Goal: Task Accomplishment & Management: Manage account settings

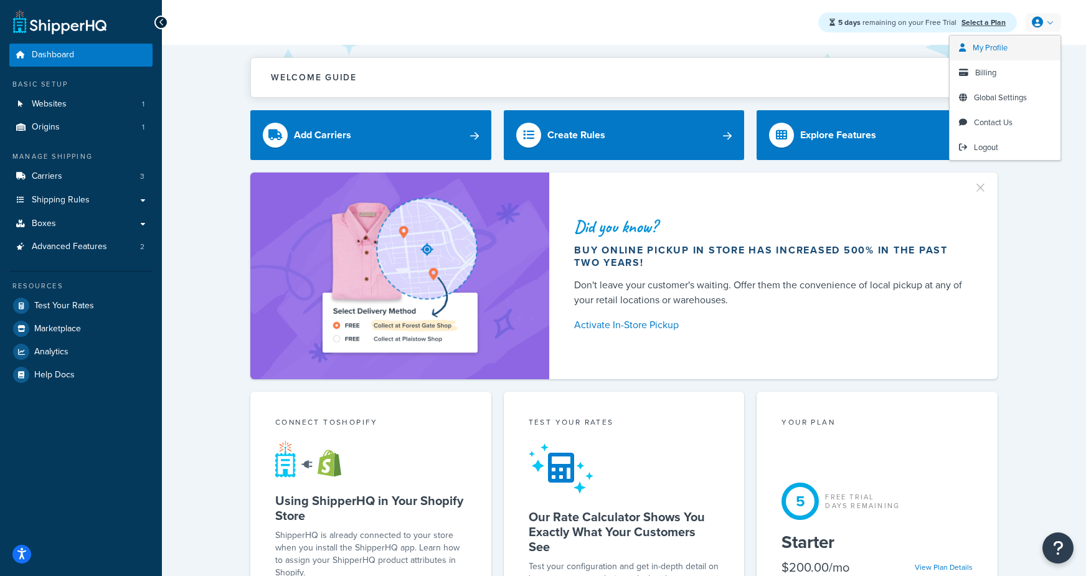
scroll to position [1, 0]
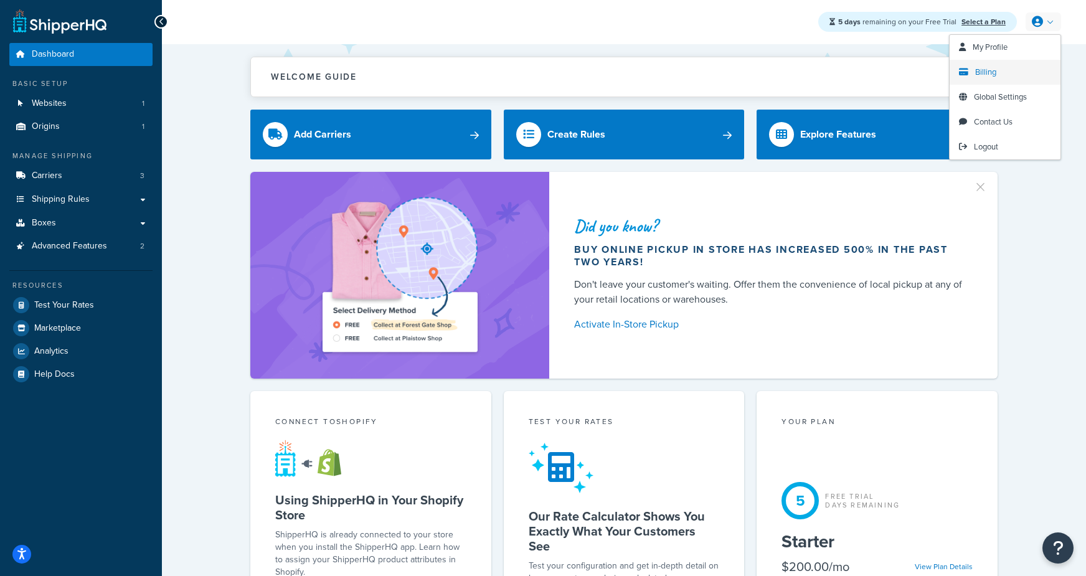
click at [979, 72] on span "Billing" at bounding box center [985, 72] width 21 height 12
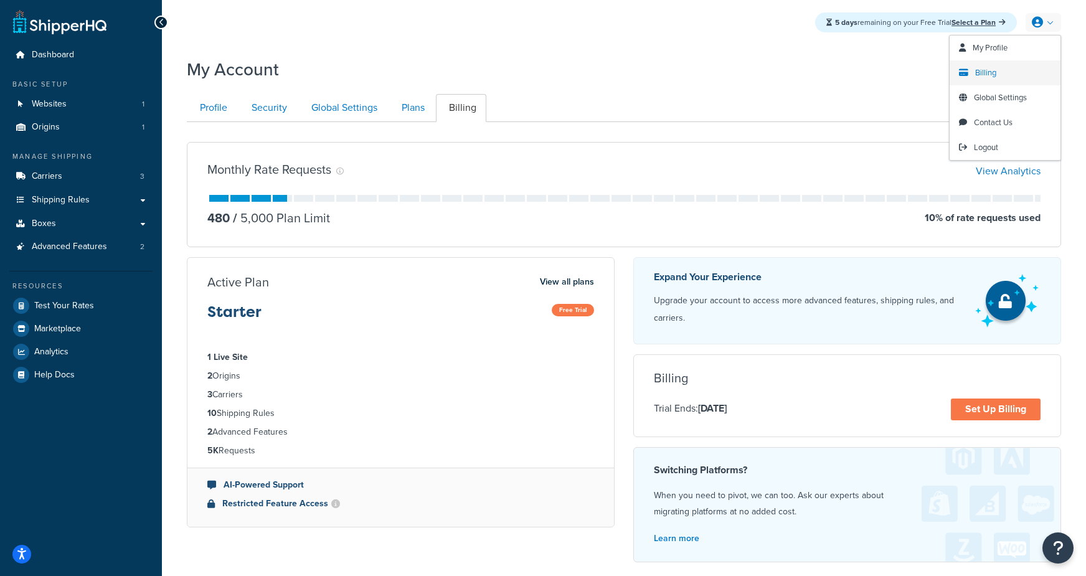
click at [987, 74] on span "Billing" at bounding box center [985, 73] width 21 height 12
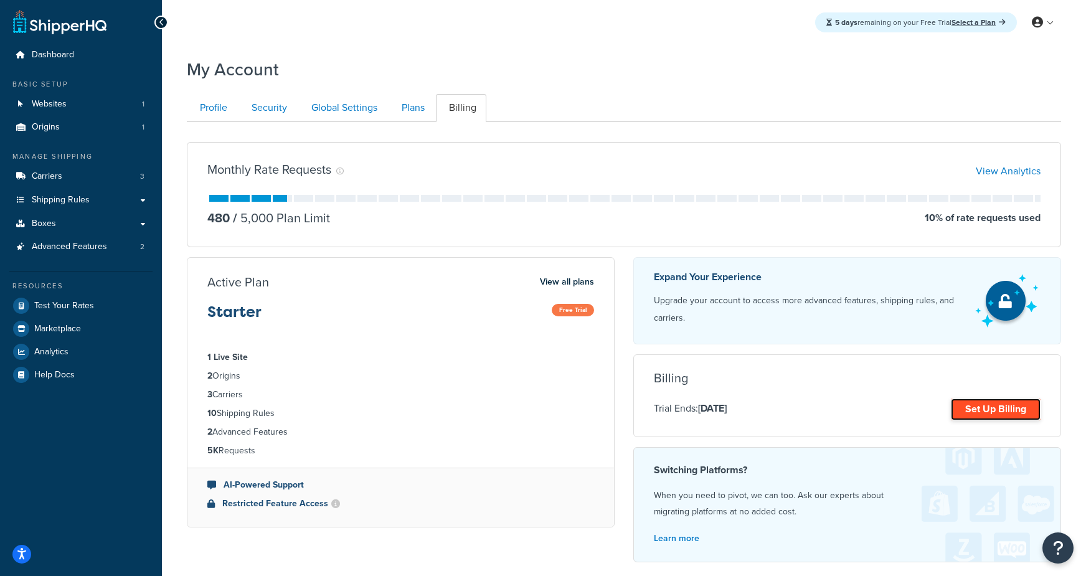
click at [987, 402] on link "Set Up Billing" at bounding box center [996, 410] width 90 height 22
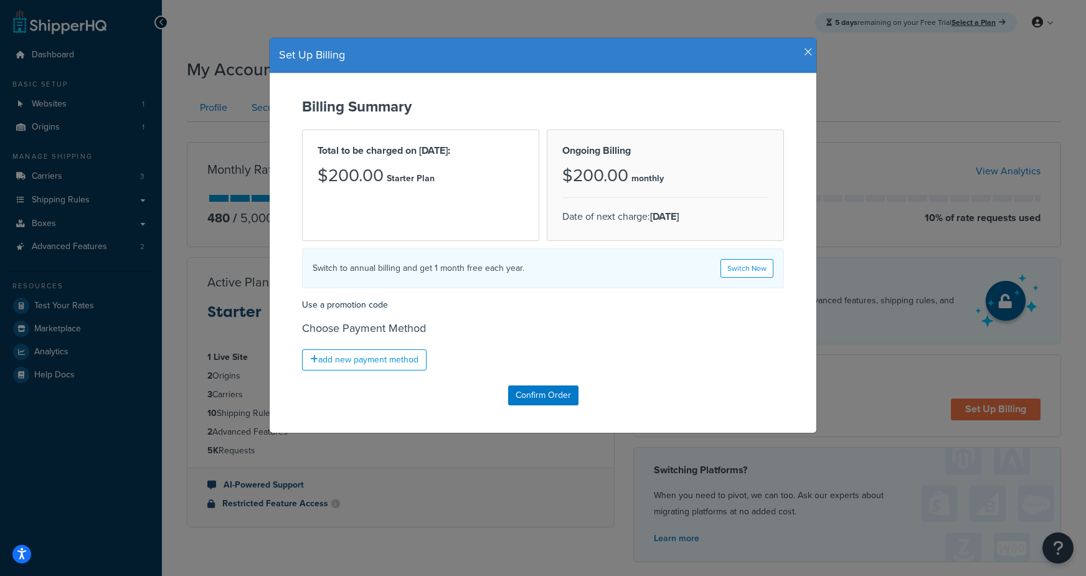
click at [807, 48] on icon "button" at bounding box center [808, 52] width 9 height 11
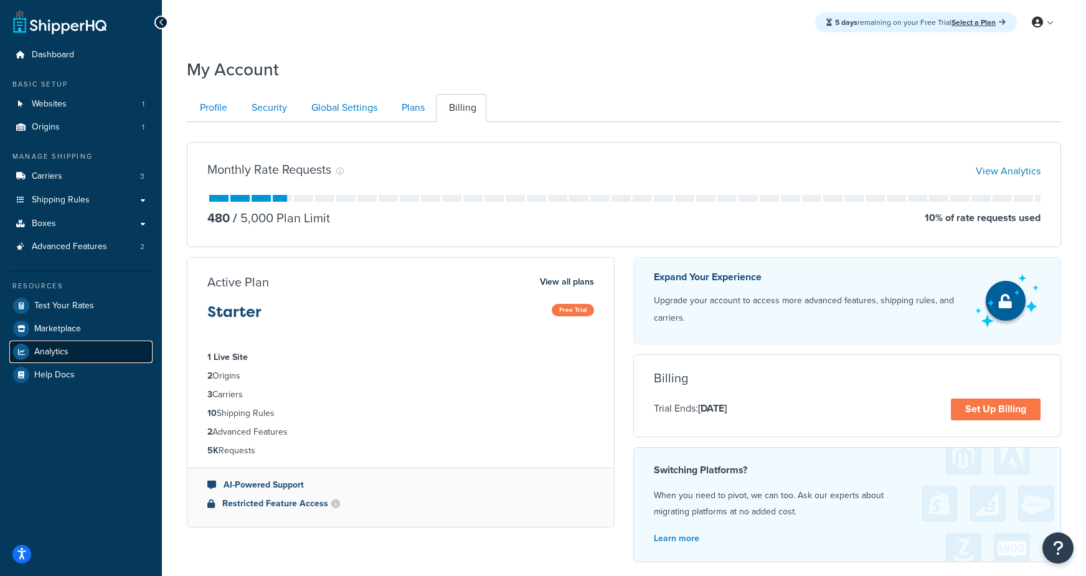
click at [40, 356] on span "Analytics" at bounding box center [51, 352] width 34 height 11
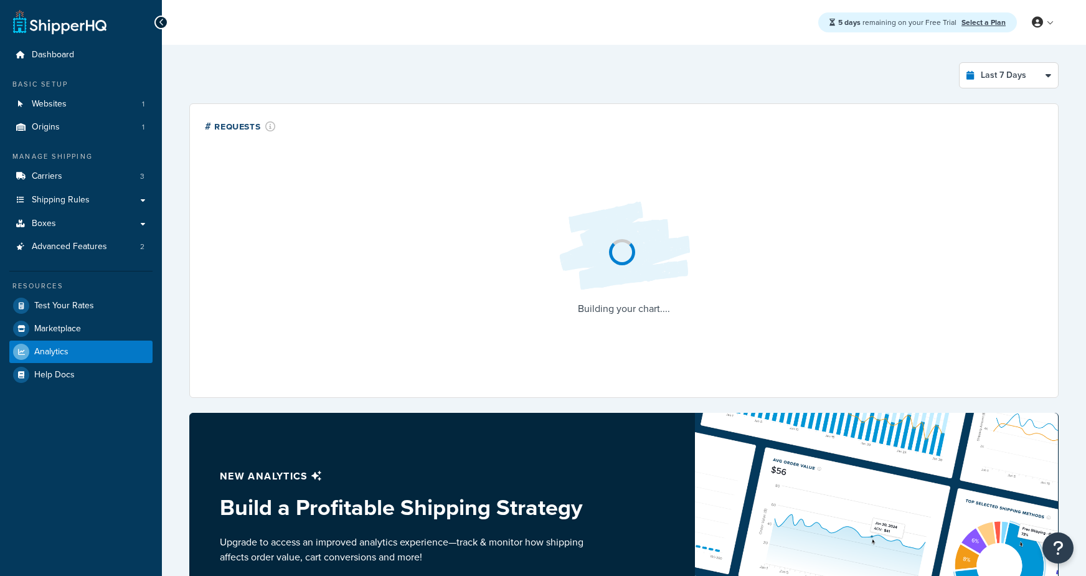
select select "last_7_days"
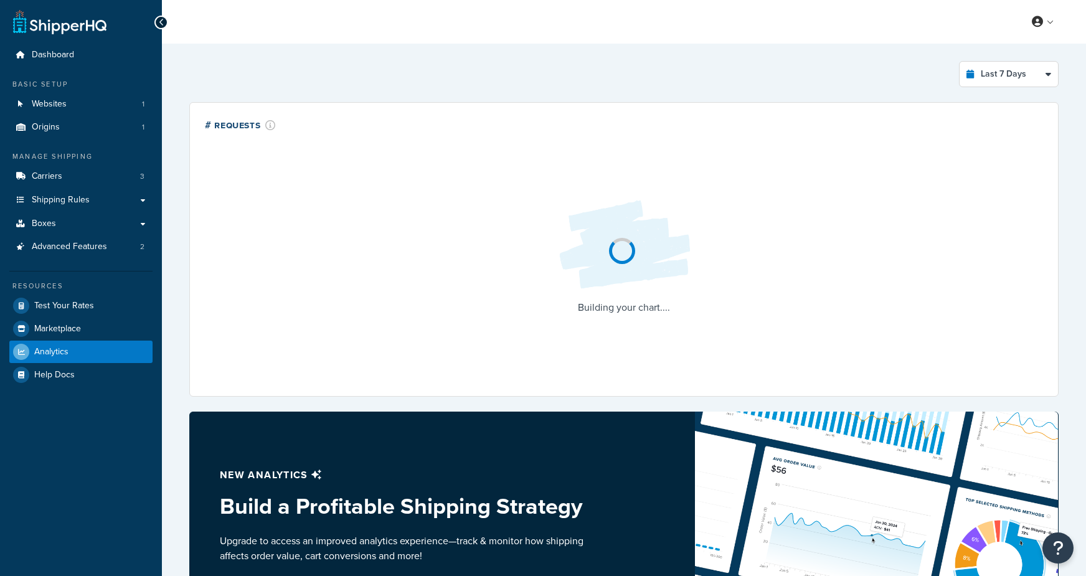
select select "last_7_days"
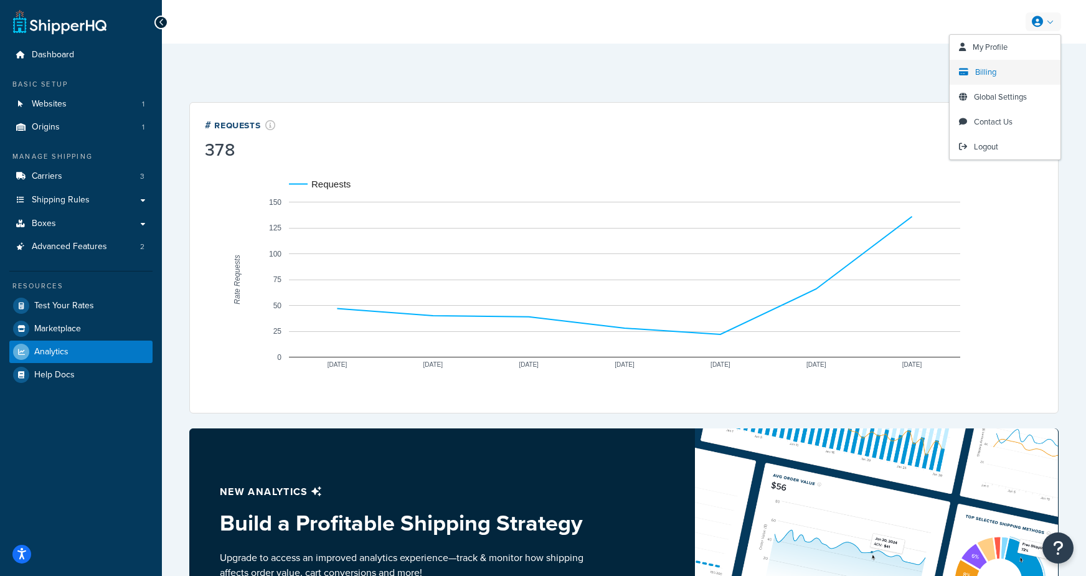
click at [993, 72] on span "Billing" at bounding box center [985, 72] width 21 height 12
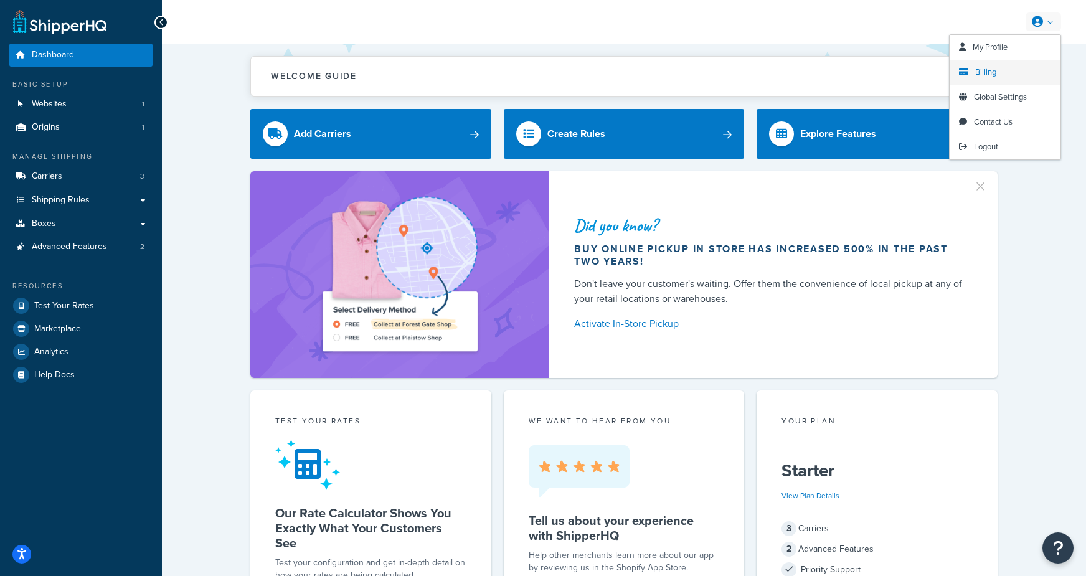
click at [982, 69] on span "Billing" at bounding box center [985, 72] width 21 height 12
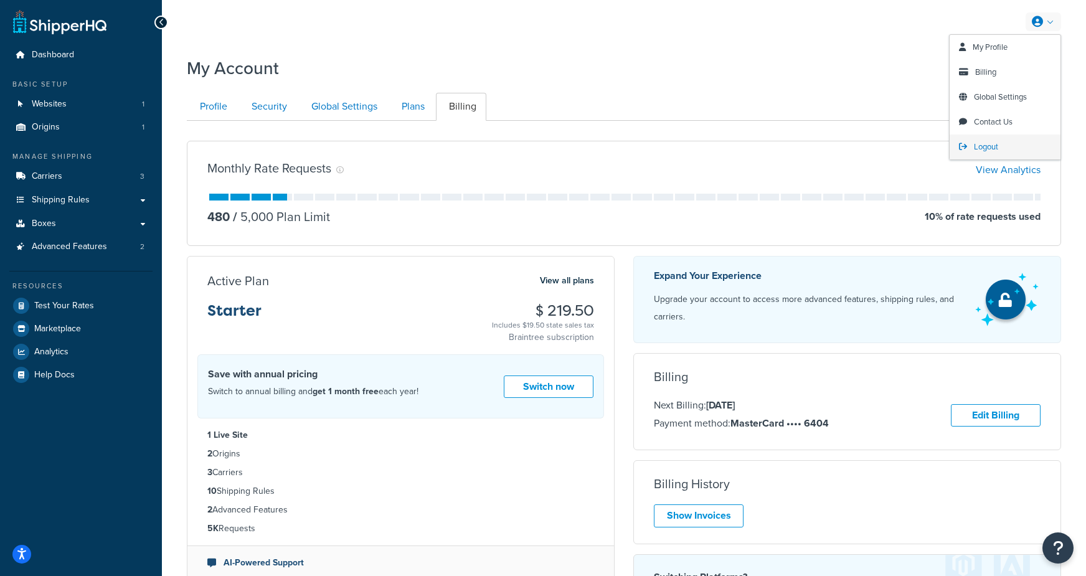
click at [978, 148] on span "Logout" at bounding box center [986, 147] width 24 height 12
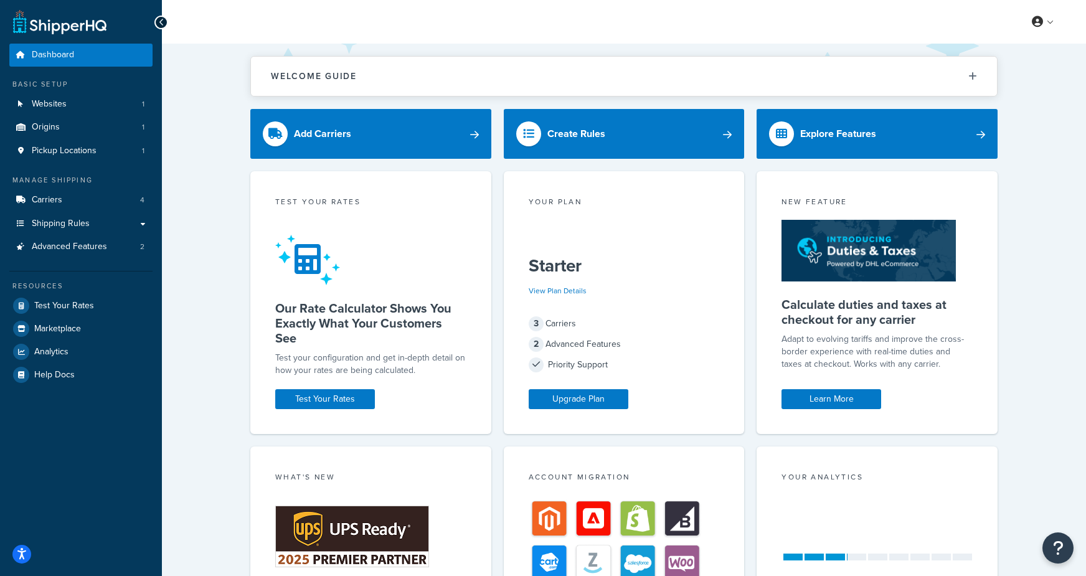
click at [211, 252] on div "Welcome Guide ShipperHQ: An Overview Carrier Setup Shipping Rules Overview Comm…" at bounding box center [624, 407] width 924 height 726
click at [234, 308] on div "Welcome Guide ShipperHQ: An Overview Carrier Setup Shipping Rules Overview Comm…" at bounding box center [624, 407] width 924 height 726
click at [110, 253] on link "Advanced Features 3" at bounding box center [80, 246] width 143 height 23
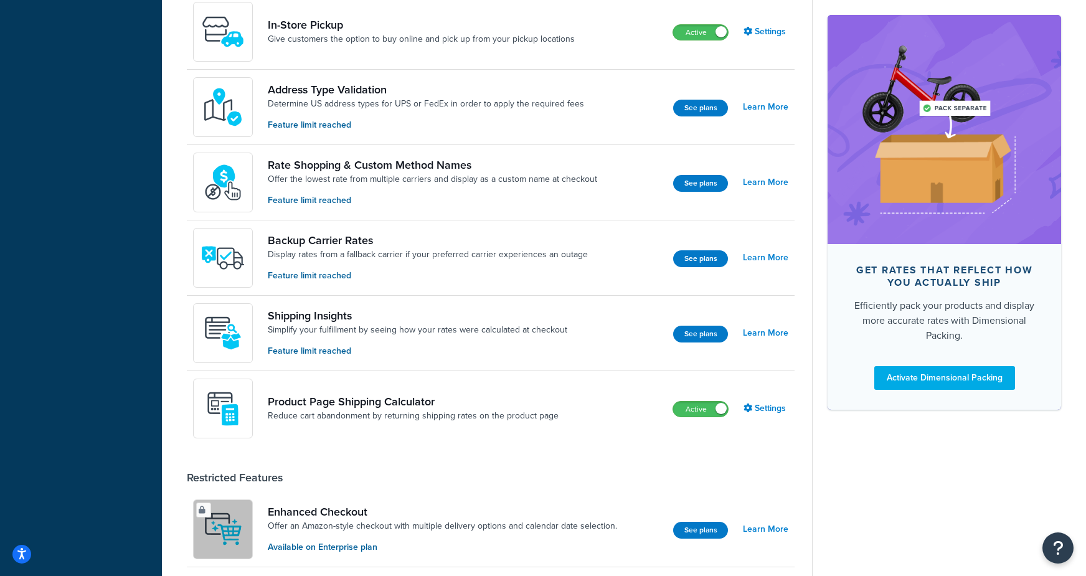
scroll to position [500, 0]
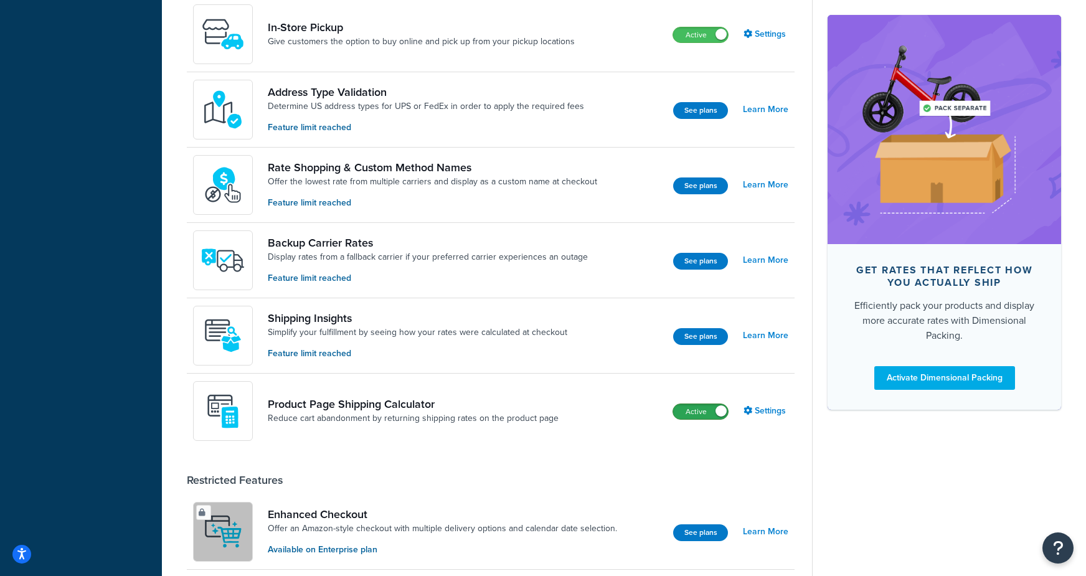
click at [703, 408] on label "Active" at bounding box center [700, 411] width 55 height 15
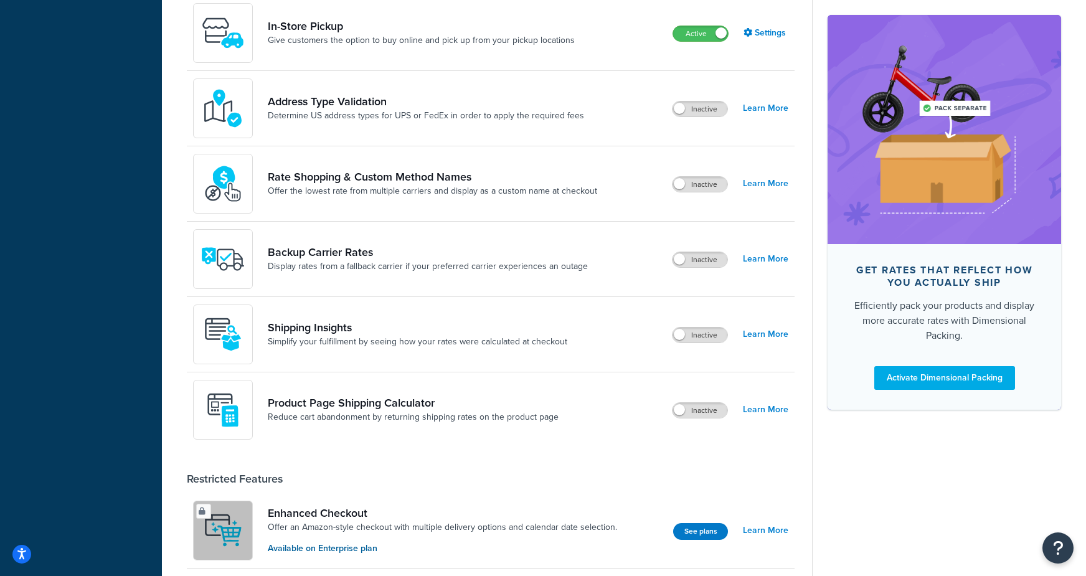
scroll to position [0, 0]
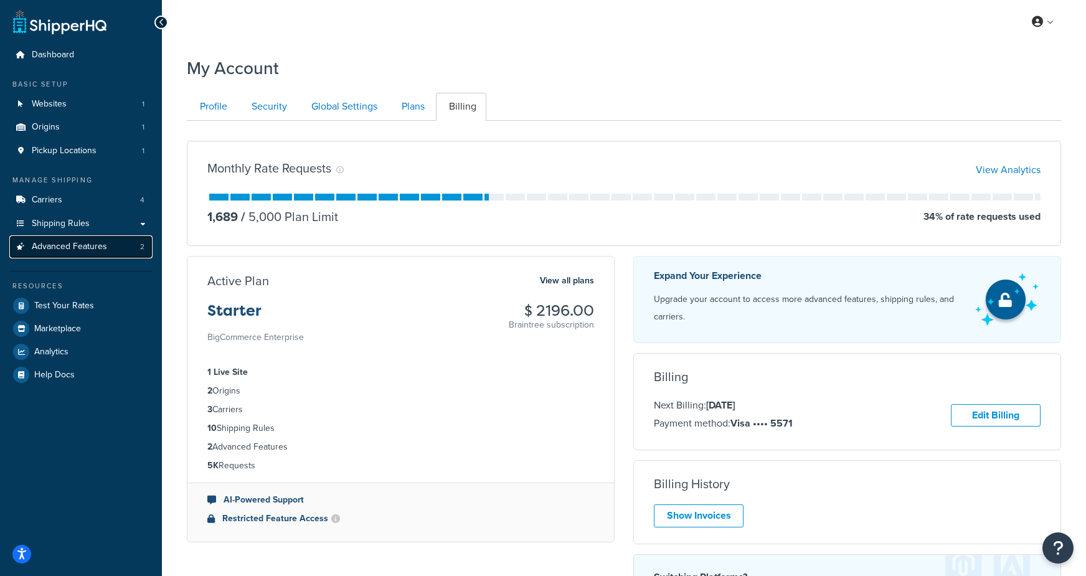
click at [72, 252] on span "Advanced Features" at bounding box center [69, 247] width 75 height 11
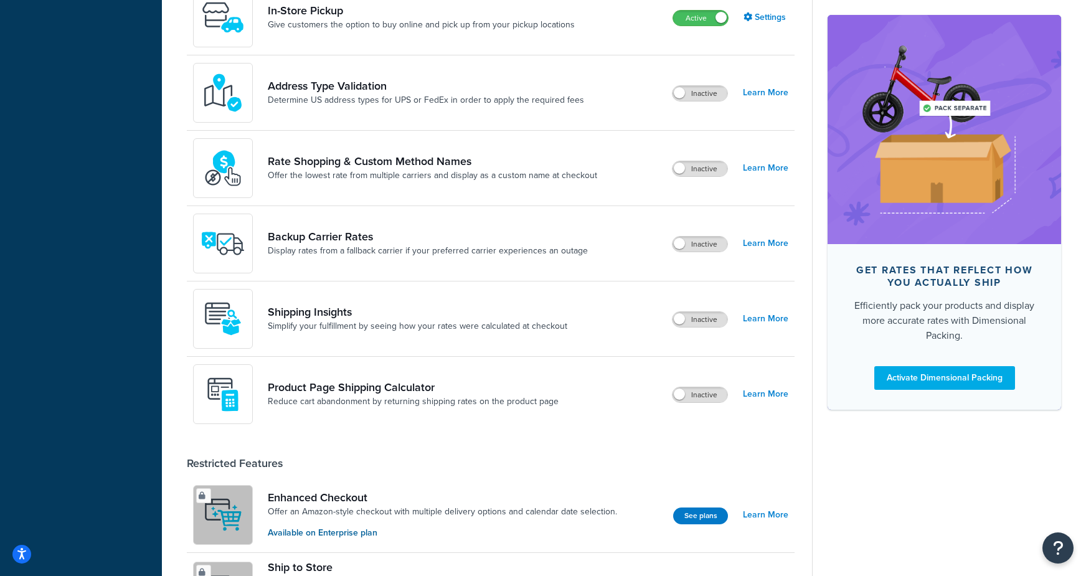
scroll to position [505, 0]
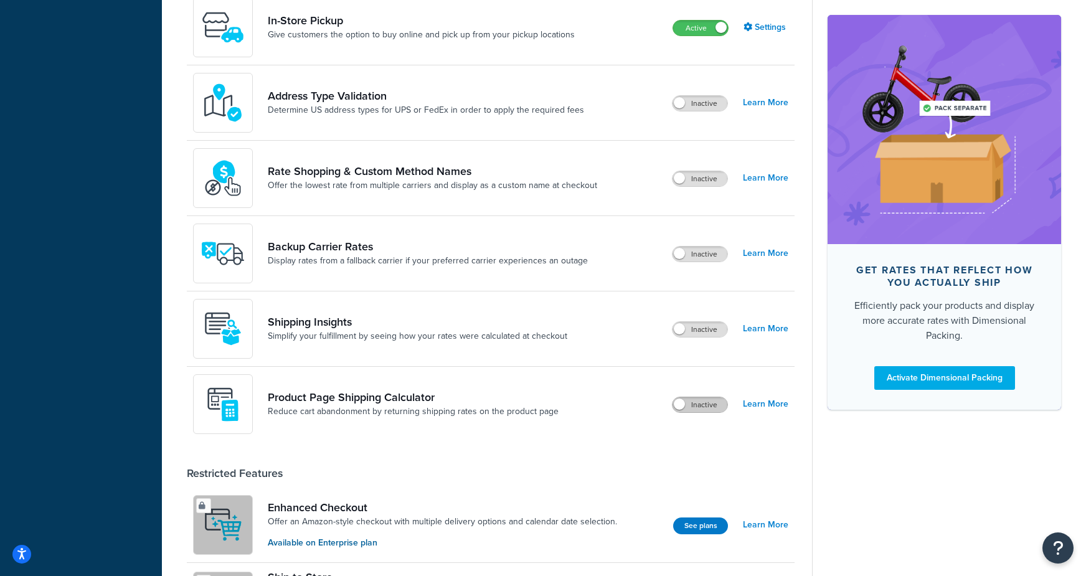
click at [706, 402] on label "Inactive" at bounding box center [700, 404] width 55 height 15
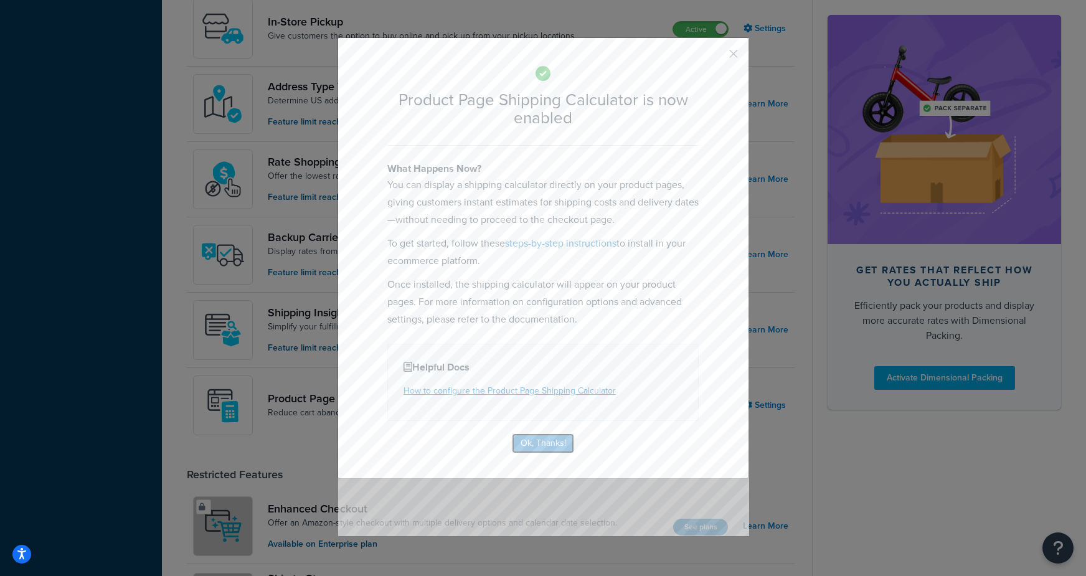
click at [546, 440] on button "Ok, Thanks!" at bounding box center [543, 443] width 62 height 20
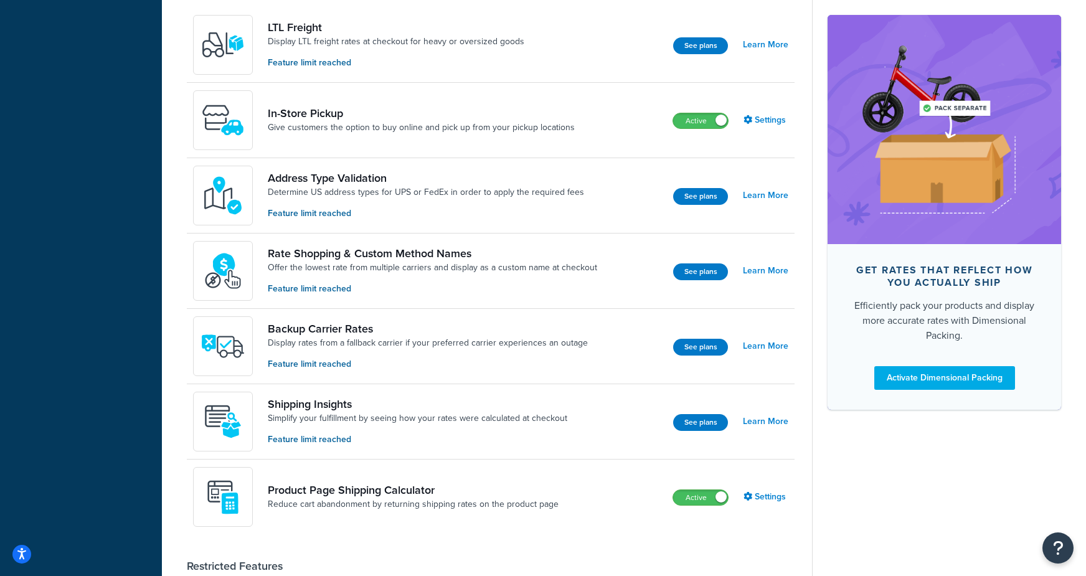
scroll to position [763, 0]
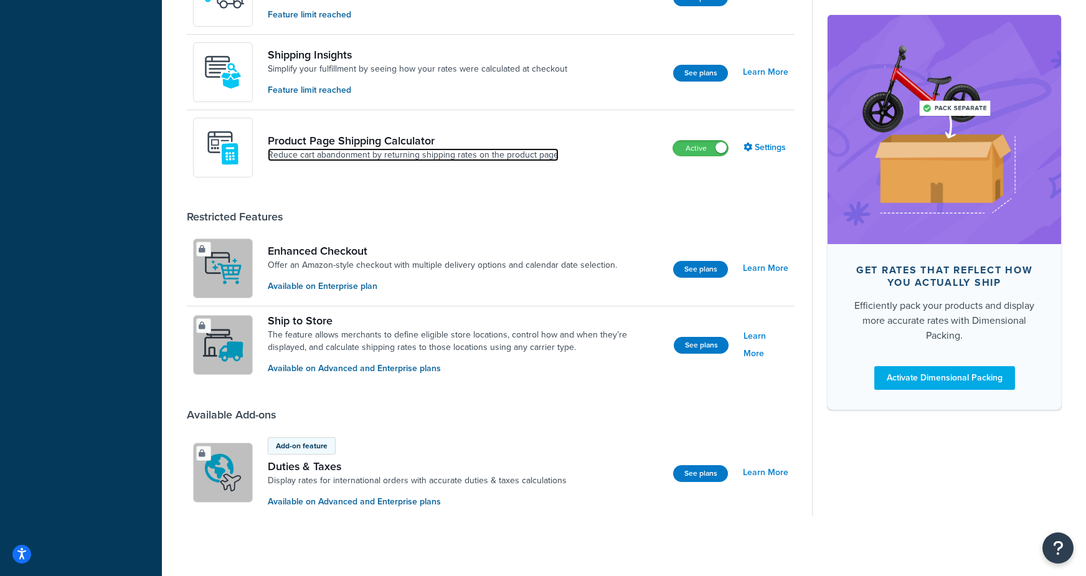
click at [303, 149] on link "Reduce cart abandonment by returning shipping rates on the product page" at bounding box center [413, 155] width 291 height 12
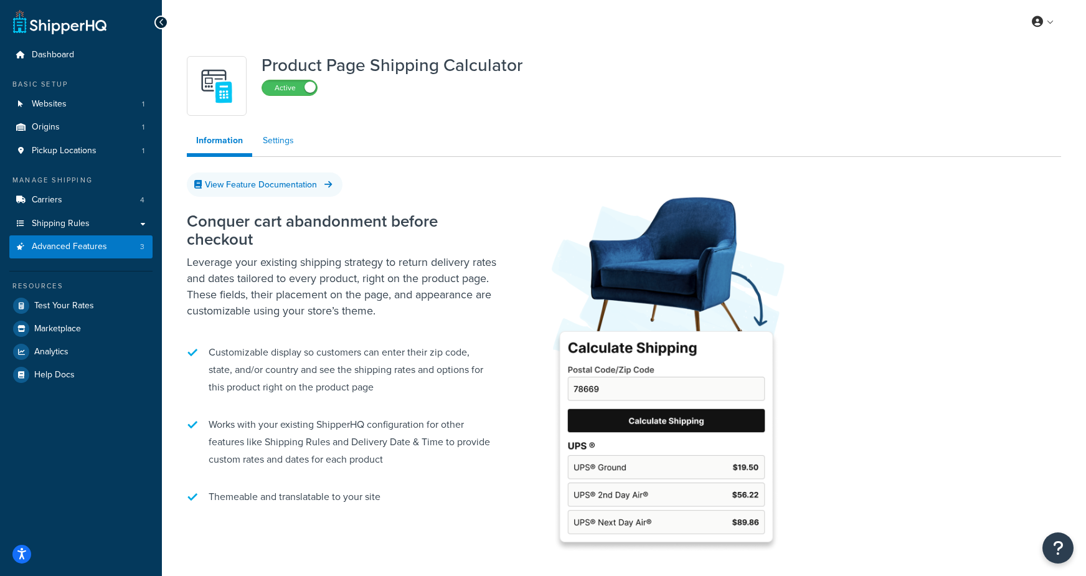
click at [288, 141] on link "Settings" at bounding box center [278, 140] width 50 height 25
select select "US"
select select "false"
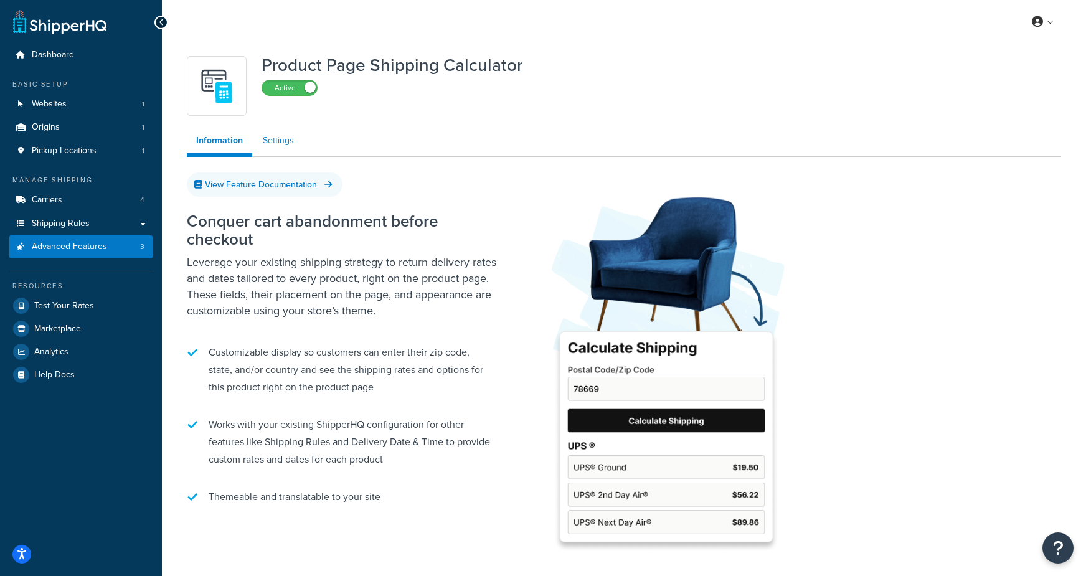
select select "31"
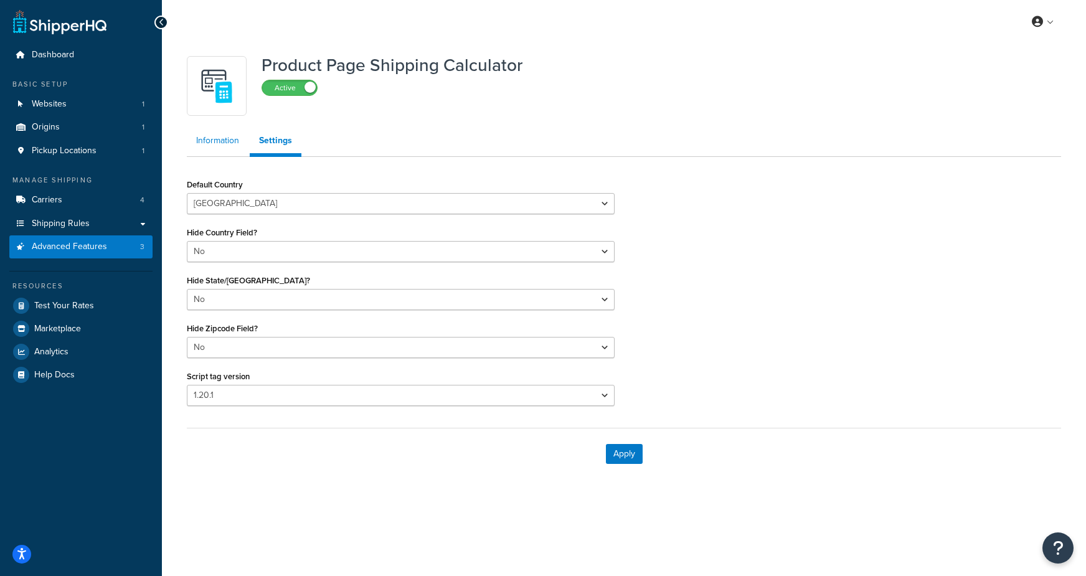
click at [222, 144] on link "Information" at bounding box center [218, 140] width 62 height 25
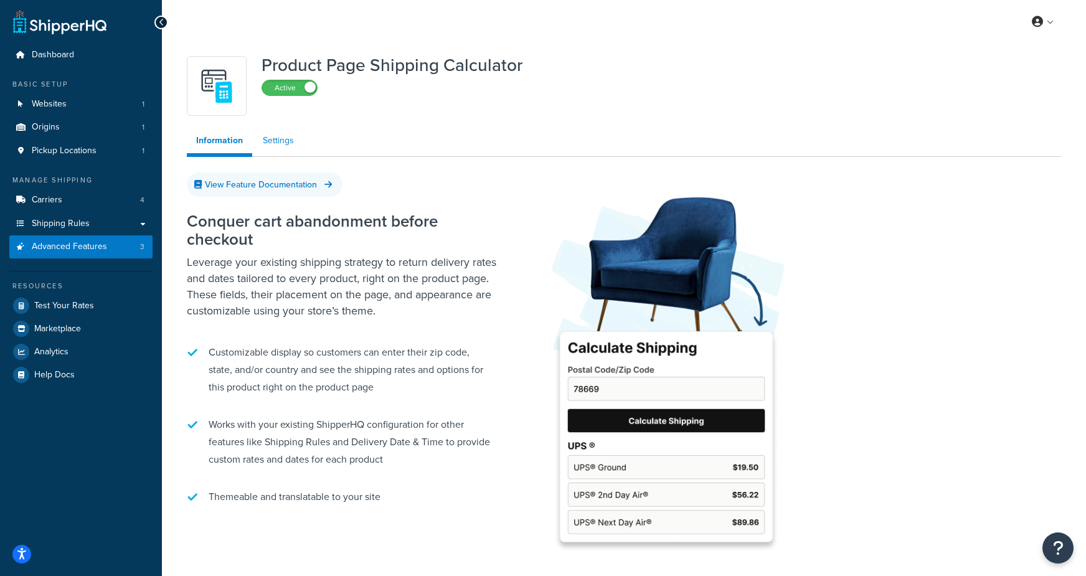
click at [264, 144] on link "Settings" at bounding box center [278, 140] width 50 height 25
select select "US"
select select "false"
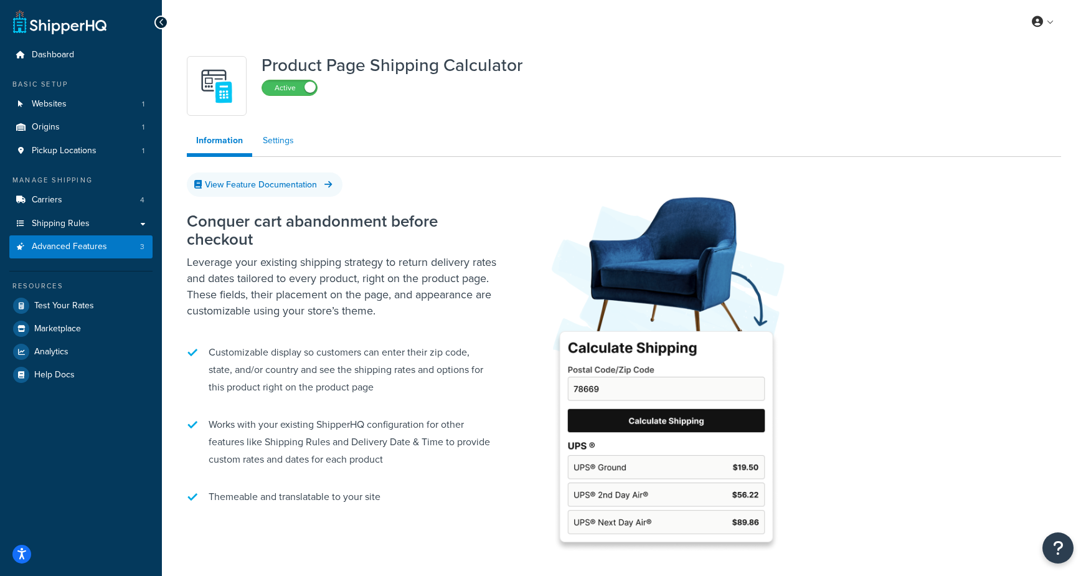
select select "31"
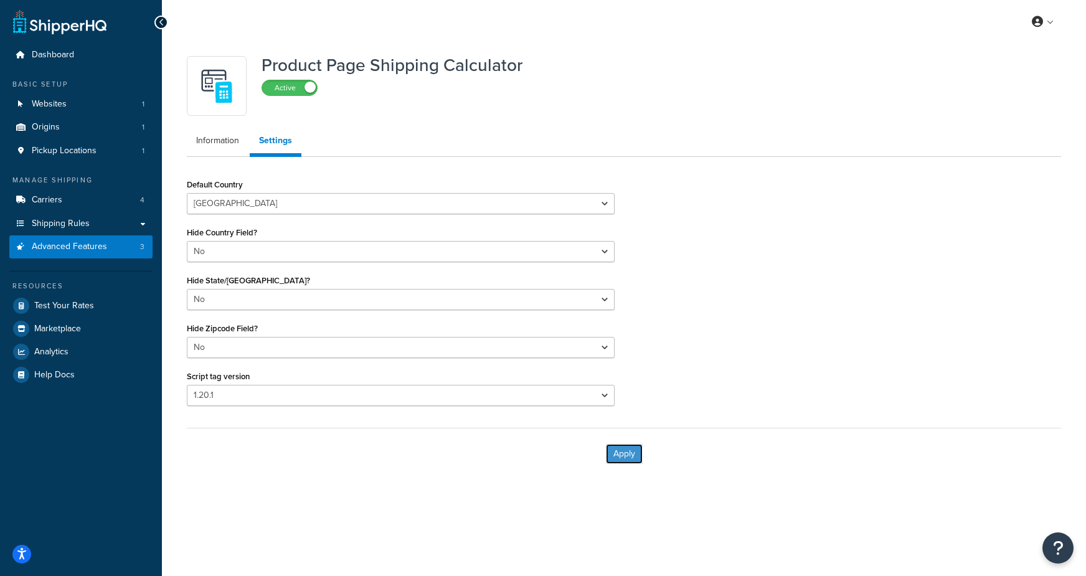
drag, startPoint x: 627, startPoint y: 456, endPoint x: 615, endPoint y: 437, distance: 21.8
click at [626, 456] on button "Apply" at bounding box center [624, 454] width 37 height 20
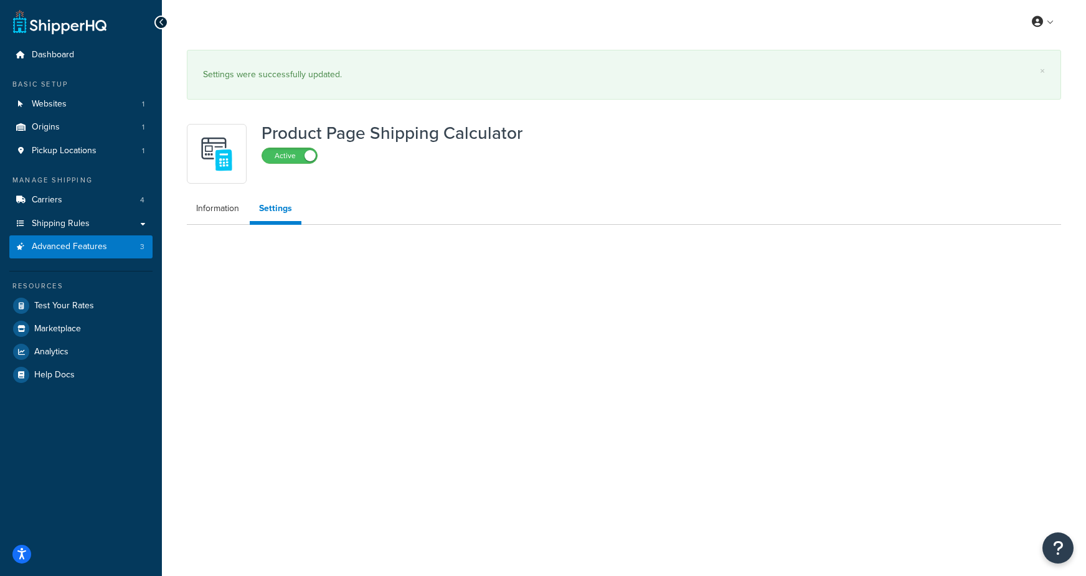
select select "US"
select select "false"
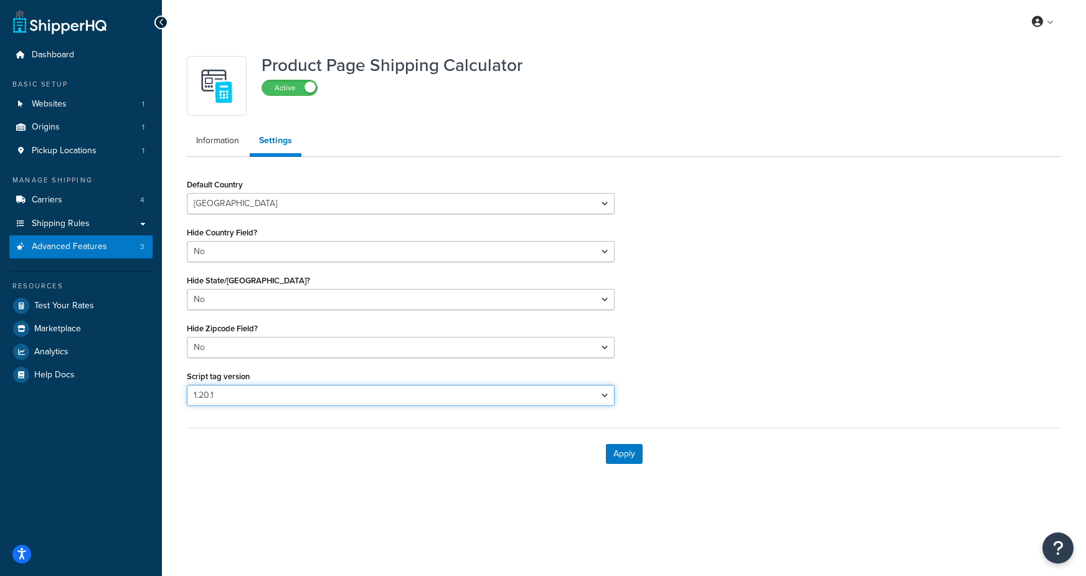
click at [296, 391] on select "Please select a script tag 1.18.1 1.20.1" at bounding box center [401, 395] width 428 height 21
select select "30"
click at [187, 385] on select "Please select a script tag 1.18.1 1.20.1" at bounding box center [401, 395] width 428 height 21
click at [630, 451] on button "Apply" at bounding box center [624, 454] width 37 height 20
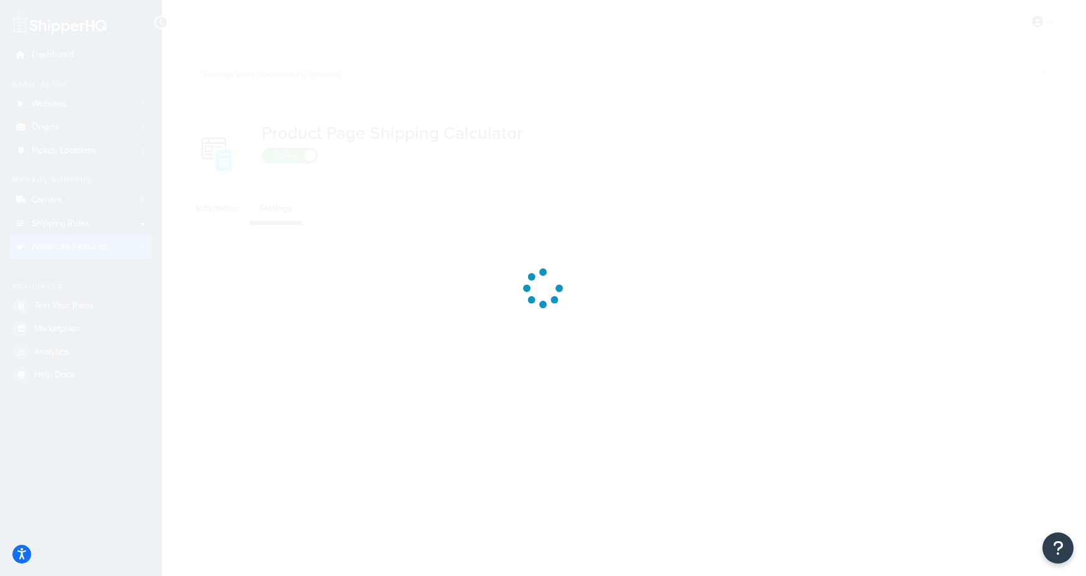
select select "US"
select select "false"
select select "30"
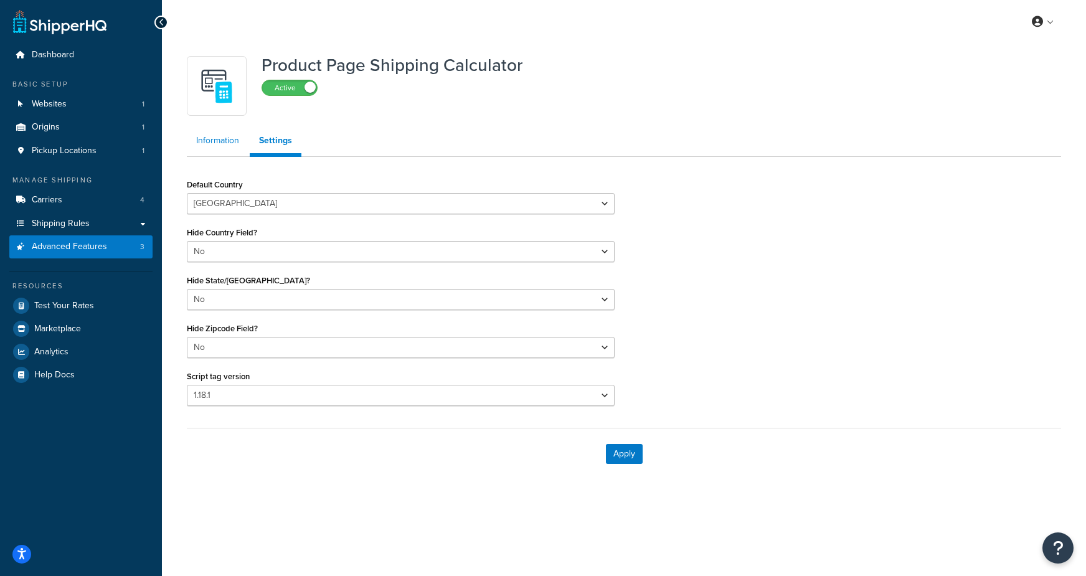
click at [219, 143] on link "Information" at bounding box center [218, 140] width 62 height 25
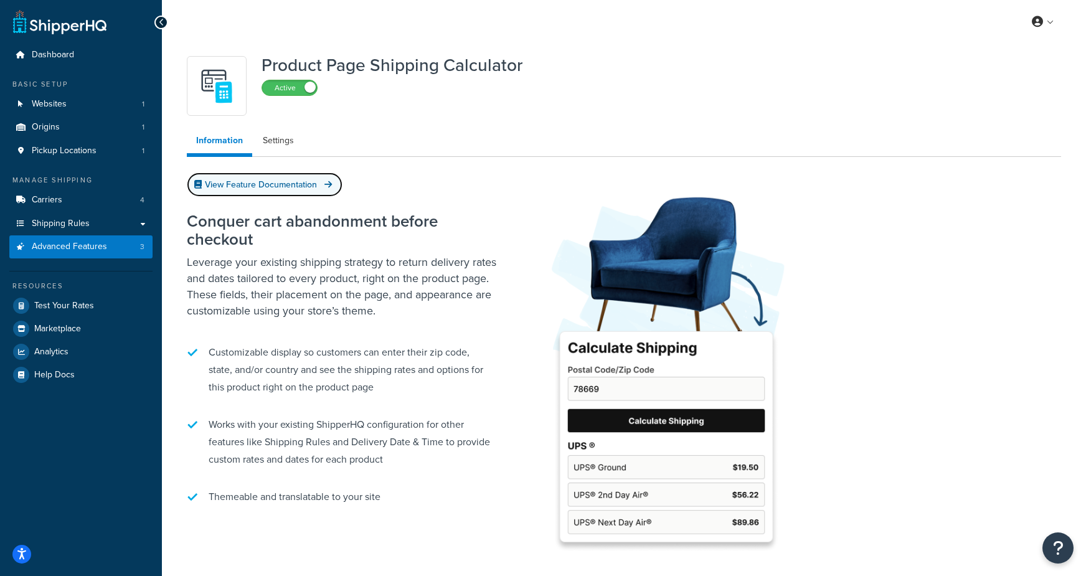
click at [247, 188] on link "View Feature Documentation" at bounding box center [265, 185] width 156 height 24
click at [279, 144] on link "Settings" at bounding box center [278, 140] width 50 height 25
select select "US"
select select "false"
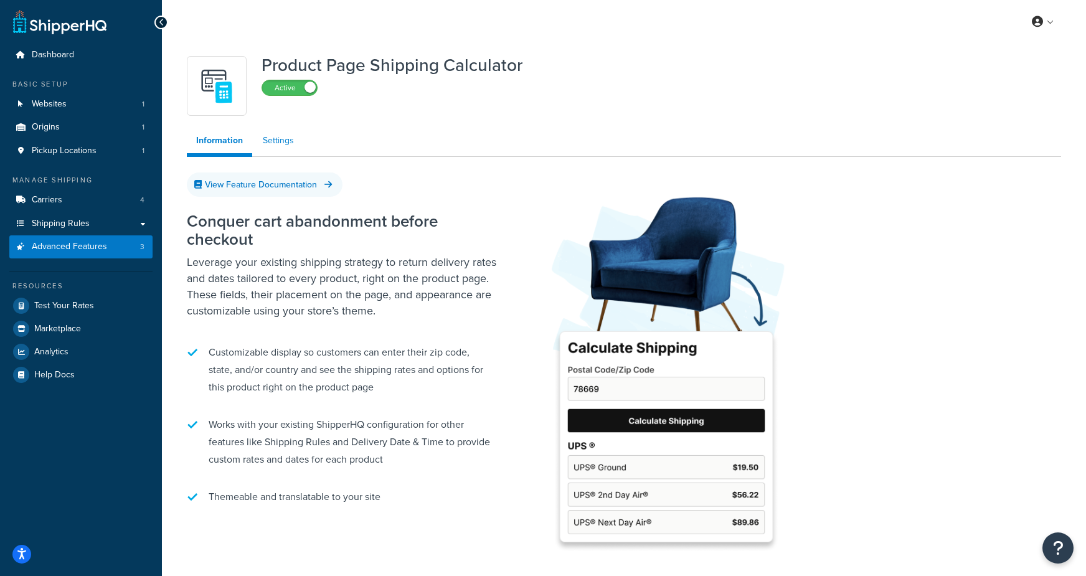
select select "false"
select select "30"
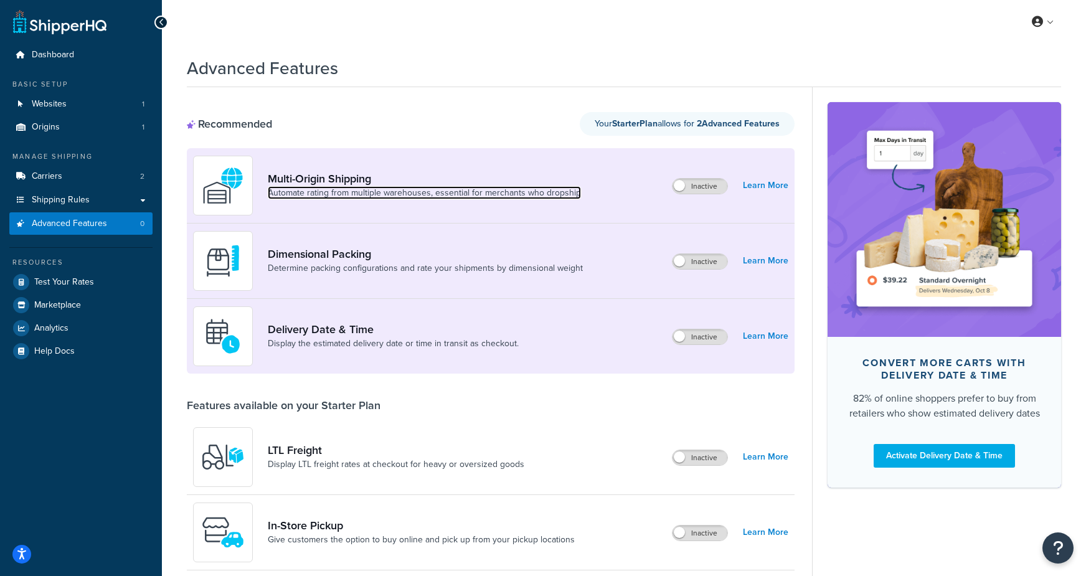
click at [528, 189] on link "Automate rating from multiple warehouses, essential for merchants who dropship" at bounding box center [424, 193] width 313 height 12
